Goal: Check status: Check status

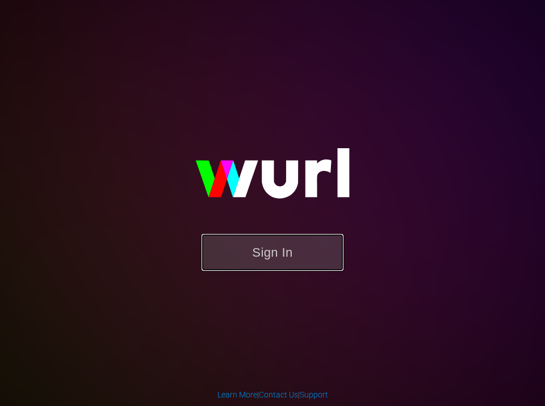
click at [257, 256] on button "Sign In" at bounding box center [273, 252] width 142 height 37
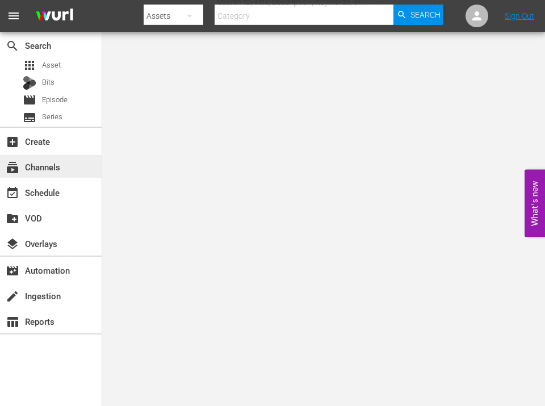
click at [44, 161] on div "subscriptions Channels" at bounding box center [32, 165] width 64 height 10
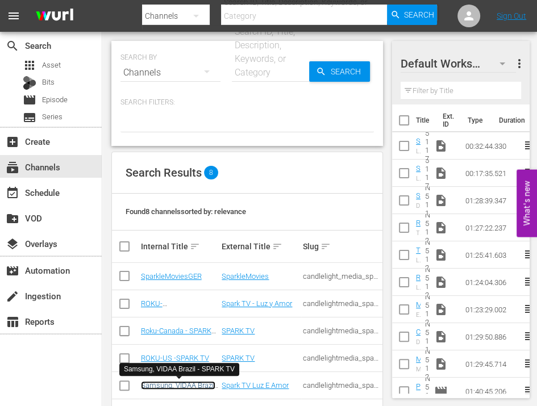
click at [181, 381] on link "Samsung, VIDAA Brazil - SPARK TV" at bounding box center [178, 389] width 74 height 17
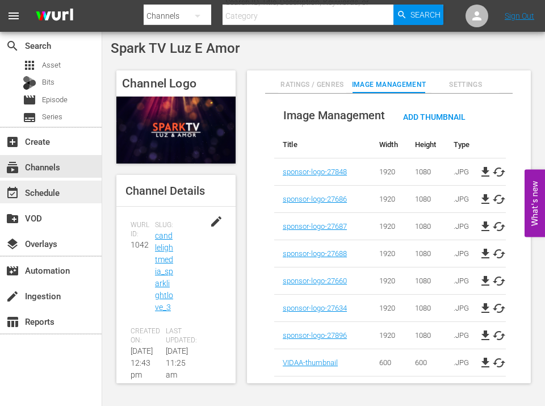
click at [56, 196] on div "event_available Schedule" at bounding box center [32, 191] width 64 height 10
